Goal: Task Accomplishment & Management: Manage account settings

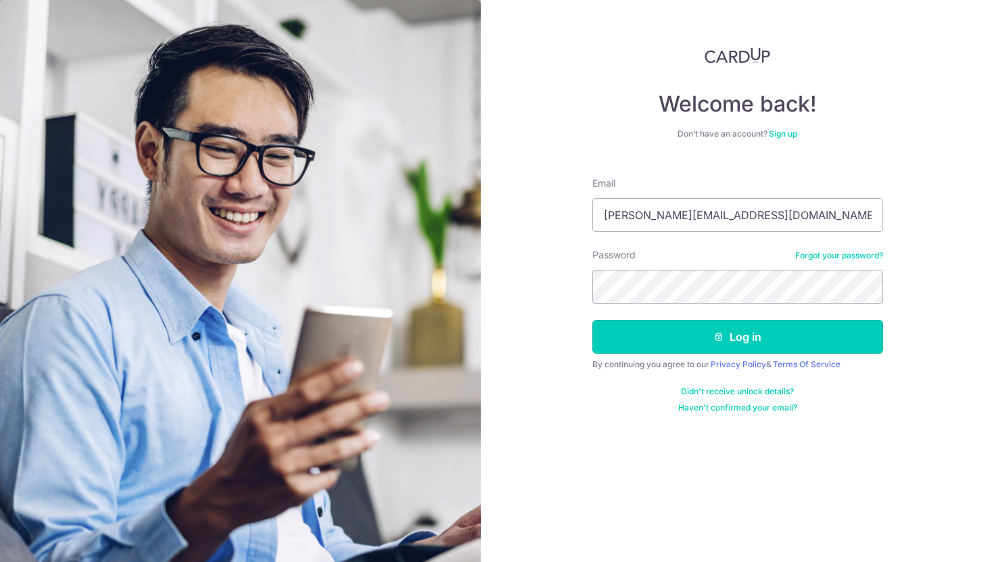
click at [683, 335] on button "Log in" at bounding box center [737, 337] width 291 height 34
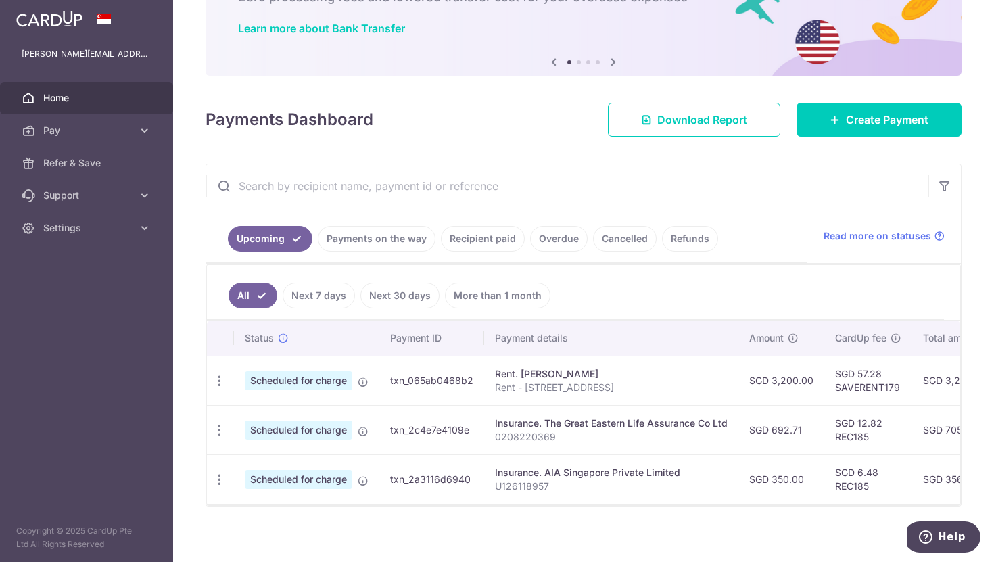
scroll to position [105, 0]
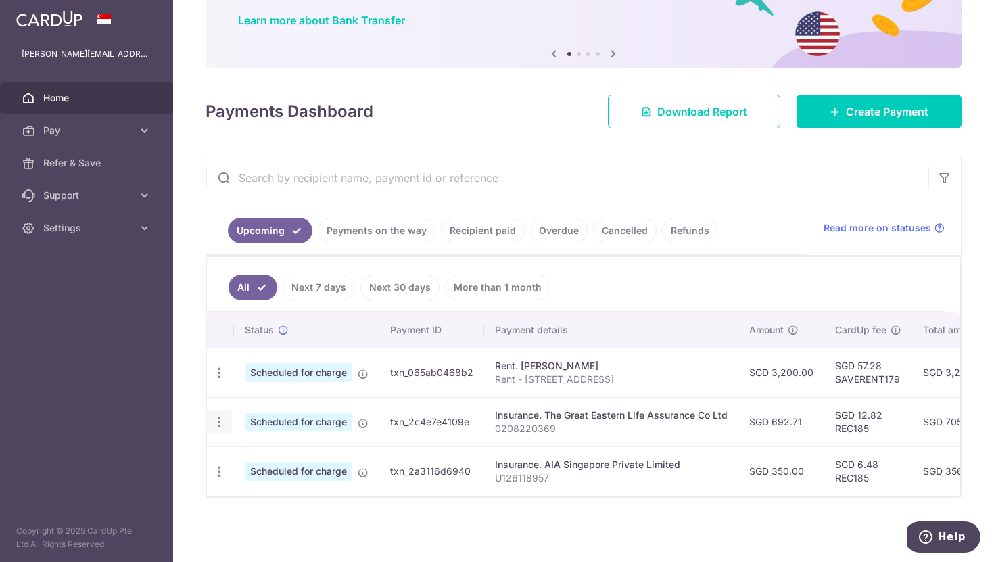
click at [225, 423] on icon "button" at bounding box center [219, 422] width 14 height 14
click at [271, 487] on span "Cancel payment" at bounding box center [291, 492] width 91 height 16
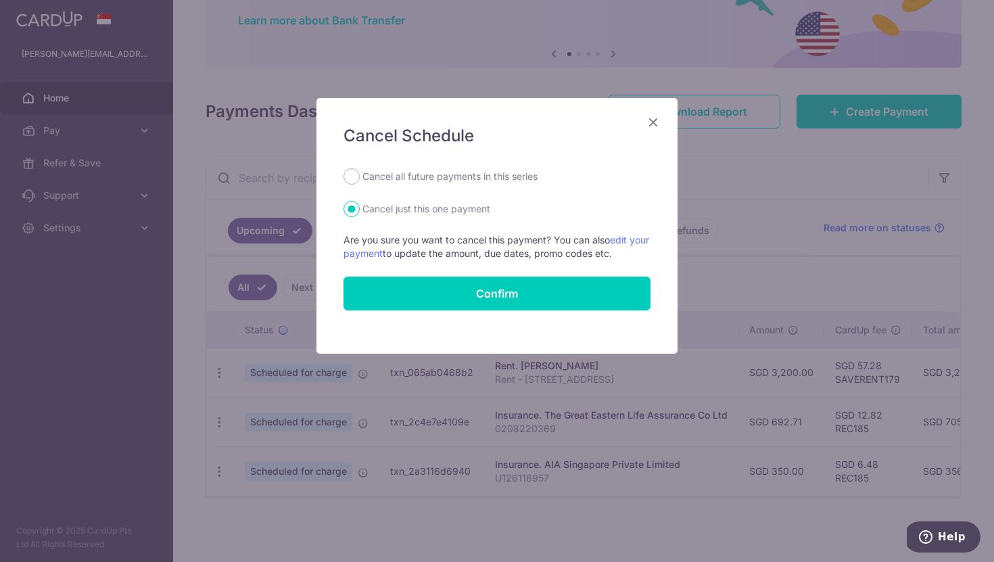
click at [477, 174] on label "Cancel all future payments in this series" at bounding box center [449, 176] width 175 height 16
click at [360, 174] on input "Cancel all future payments in this series" at bounding box center [351, 176] width 16 height 16
radio input "true"
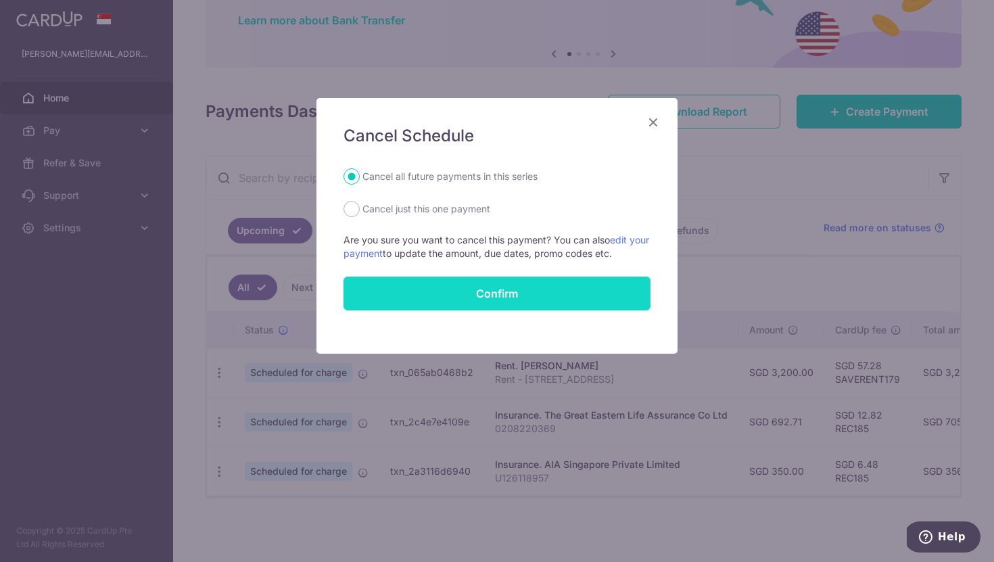
click at [552, 279] on button "Confirm" at bounding box center [496, 294] width 307 height 34
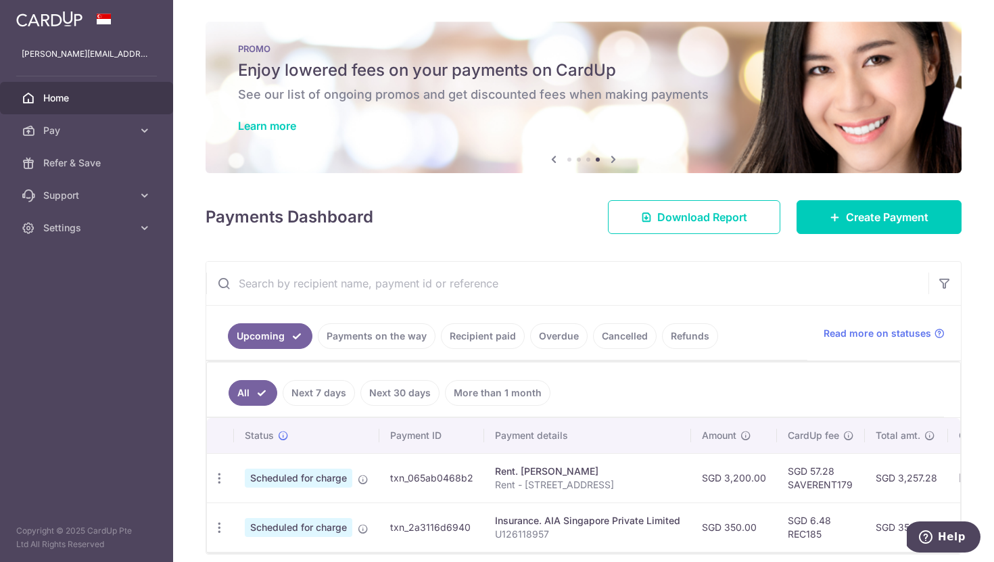
scroll to position [56, 0]
